Goal: Register for event/course

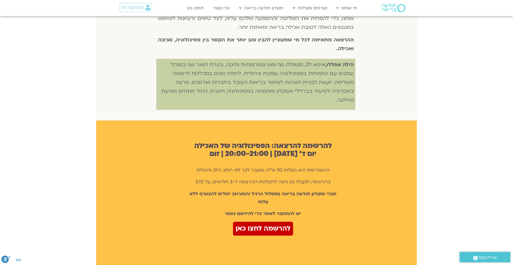
scroll to position [301, 0]
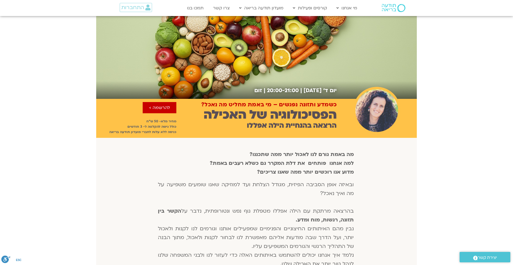
scroll to position [13, 0]
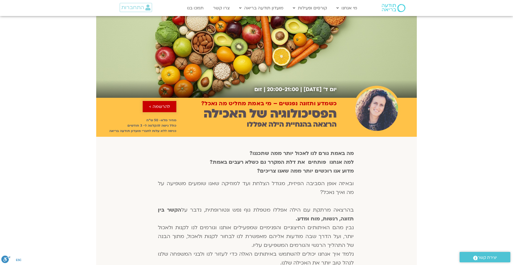
click at [165, 106] on span "להרשמה >" at bounding box center [159, 106] width 21 height 5
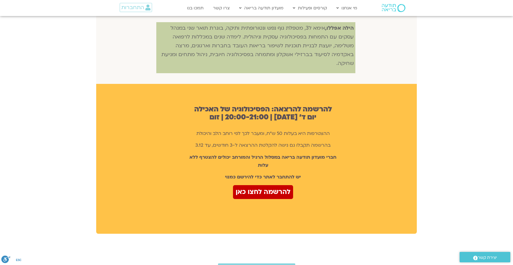
scroll to position [336, 0]
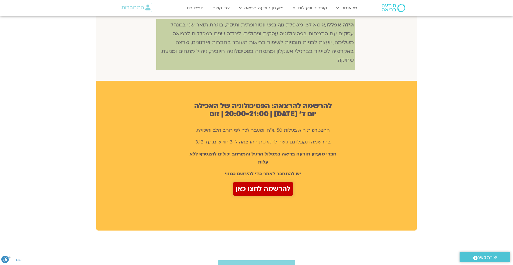
click at [260, 189] on span "להרשמה לחצו כאן" at bounding box center [263, 188] width 55 height 11
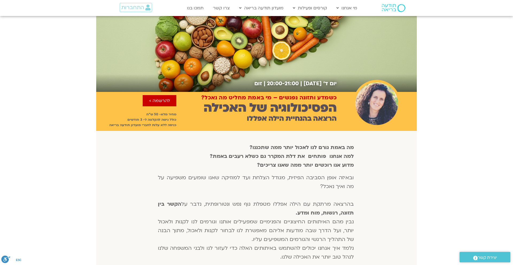
scroll to position [0, 0]
